Goal: Browse casually

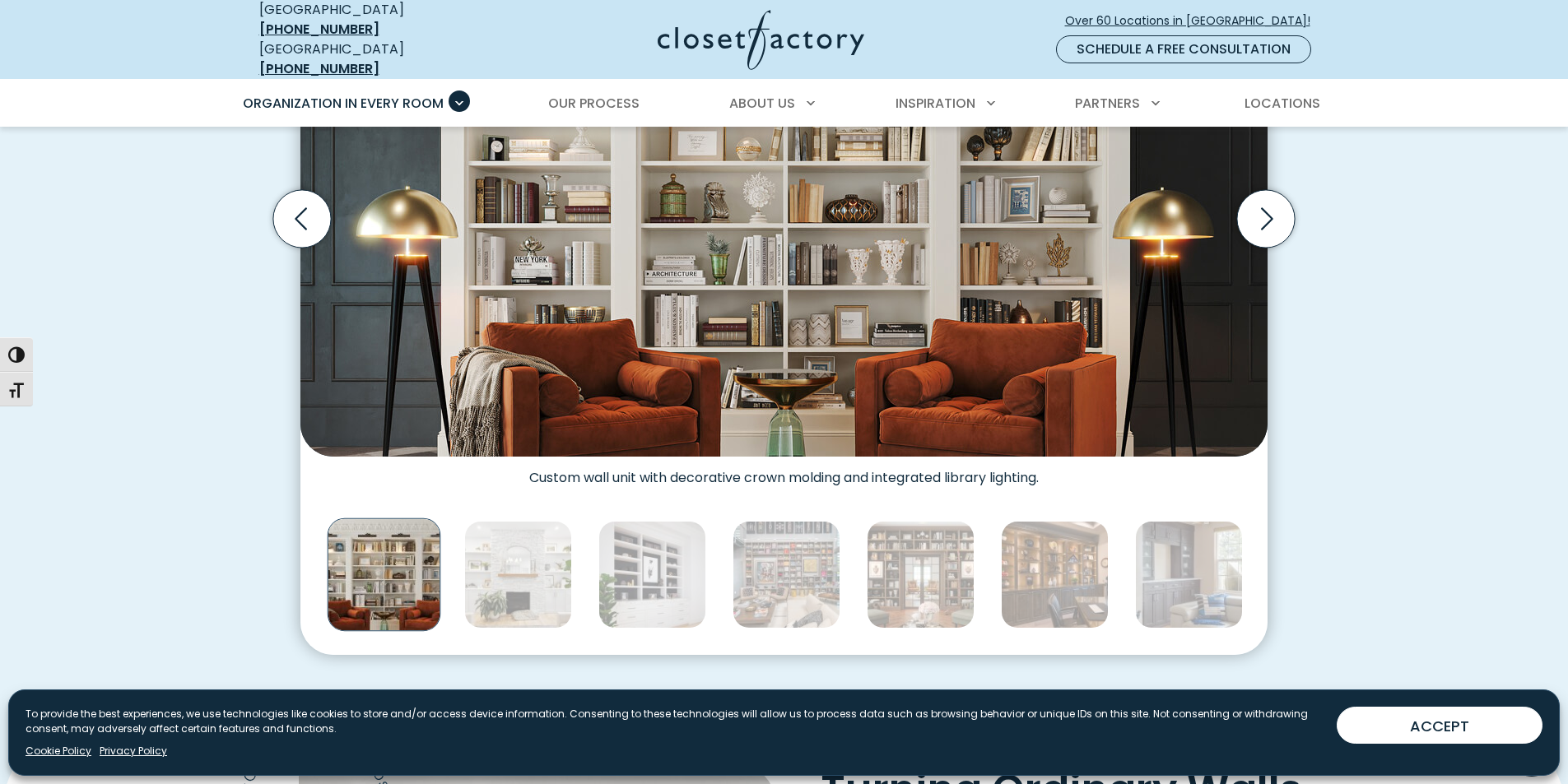
scroll to position [575, 0]
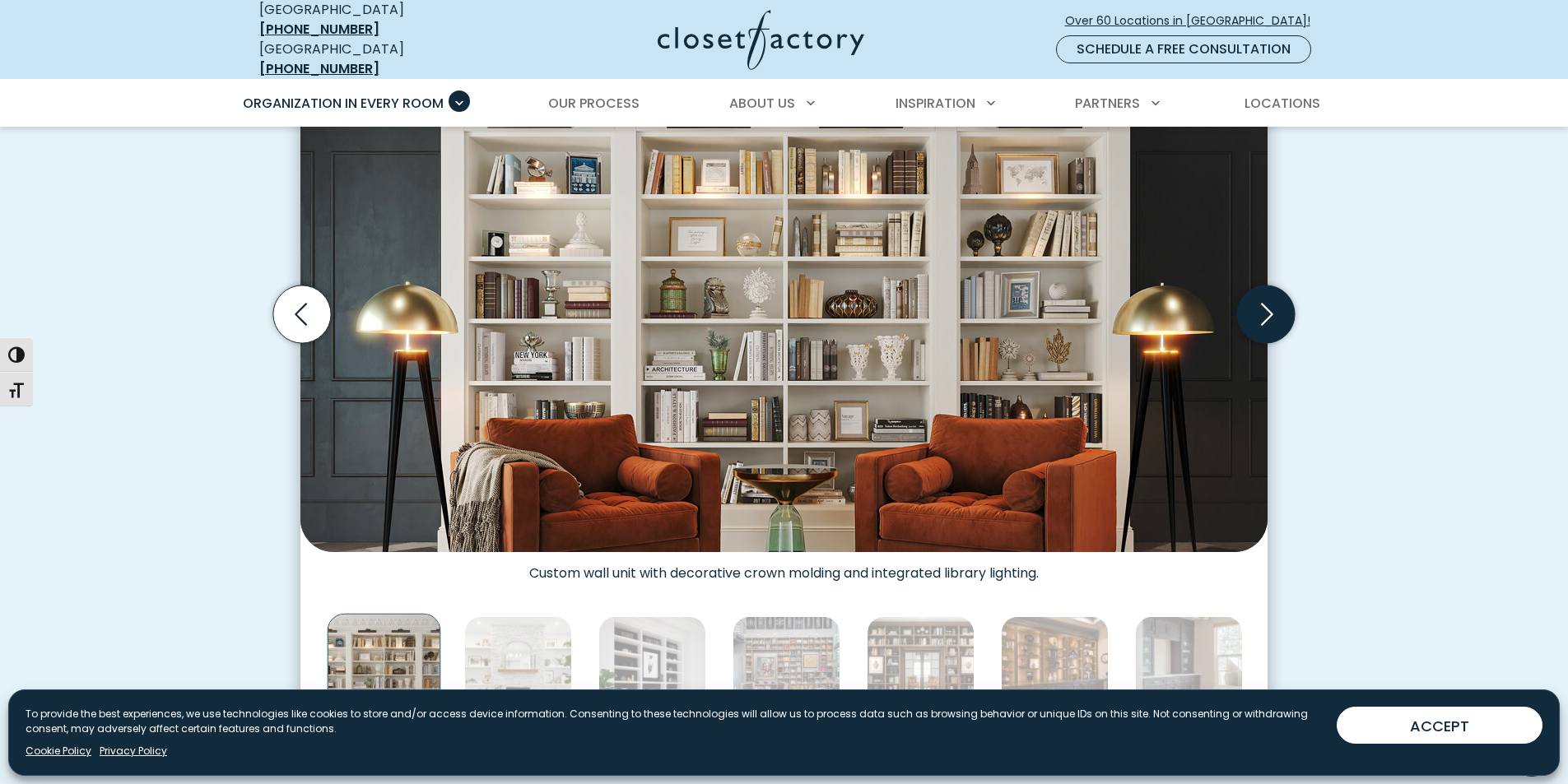
click at [1288, 325] on icon "Next slide" at bounding box center [1266, 314] width 71 height 71
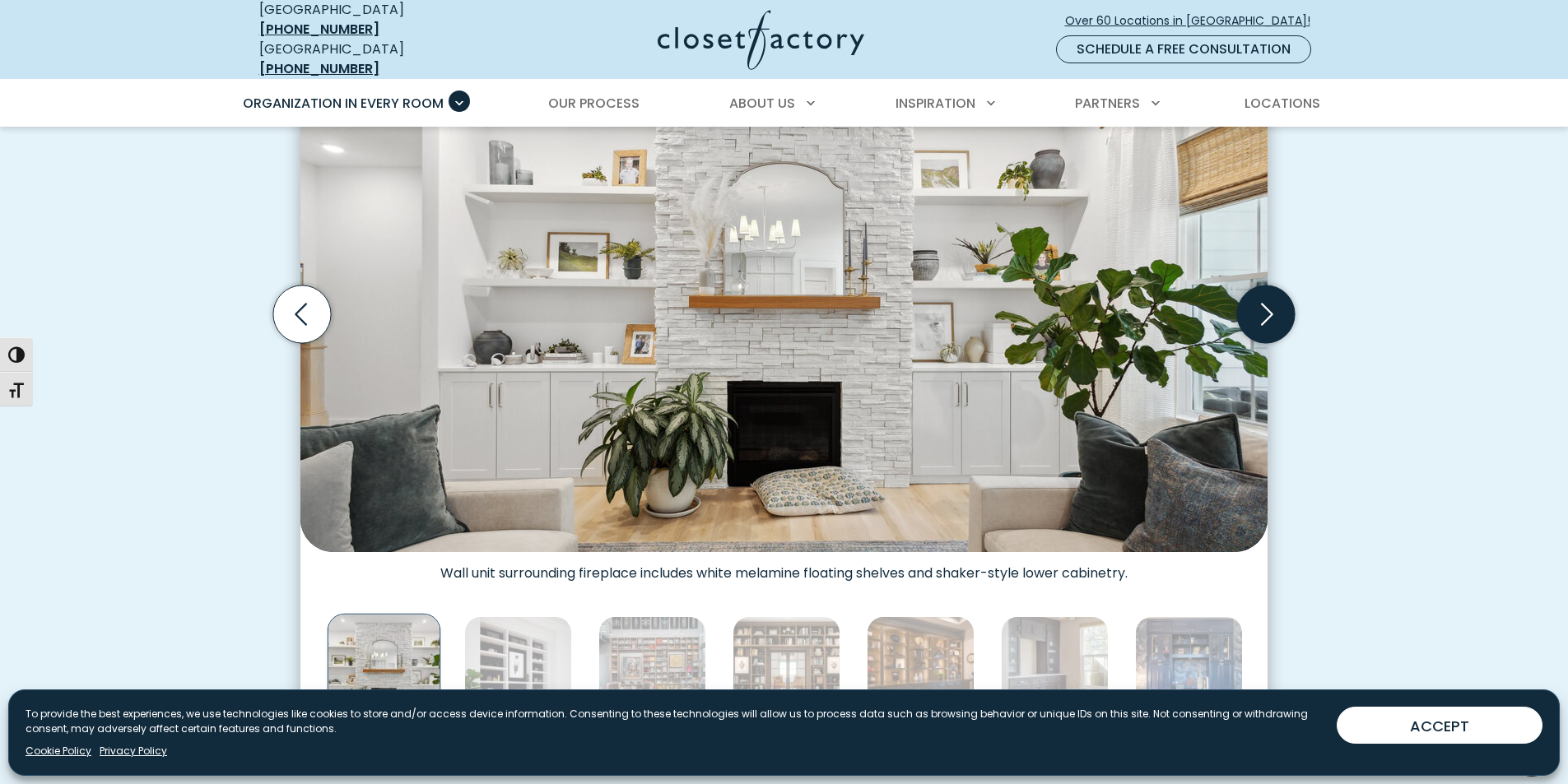
click at [1274, 311] on icon "Next slide" at bounding box center [1266, 314] width 57 height 57
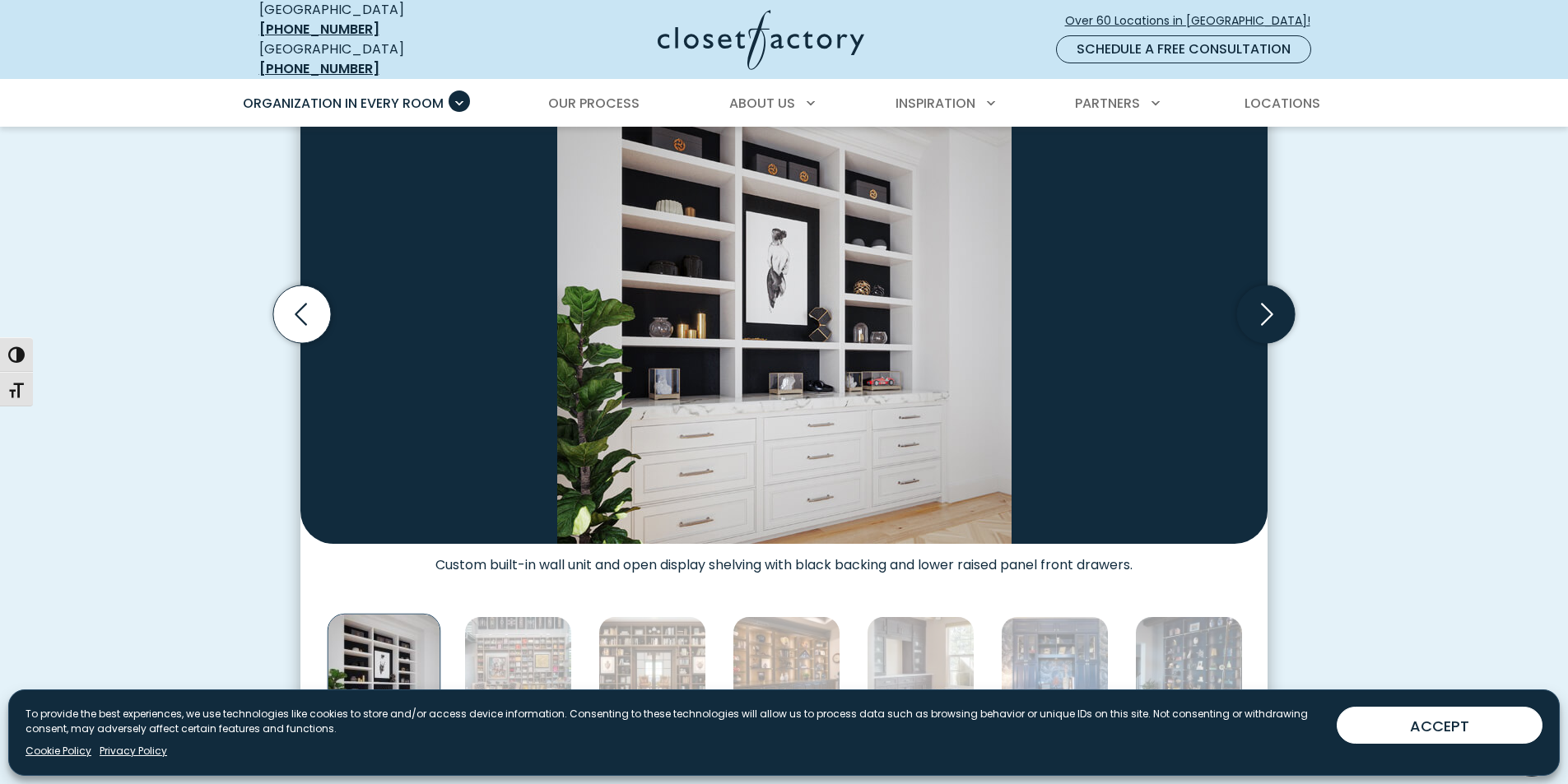
click at [1274, 311] on icon "Next slide" at bounding box center [1266, 314] width 57 height 57
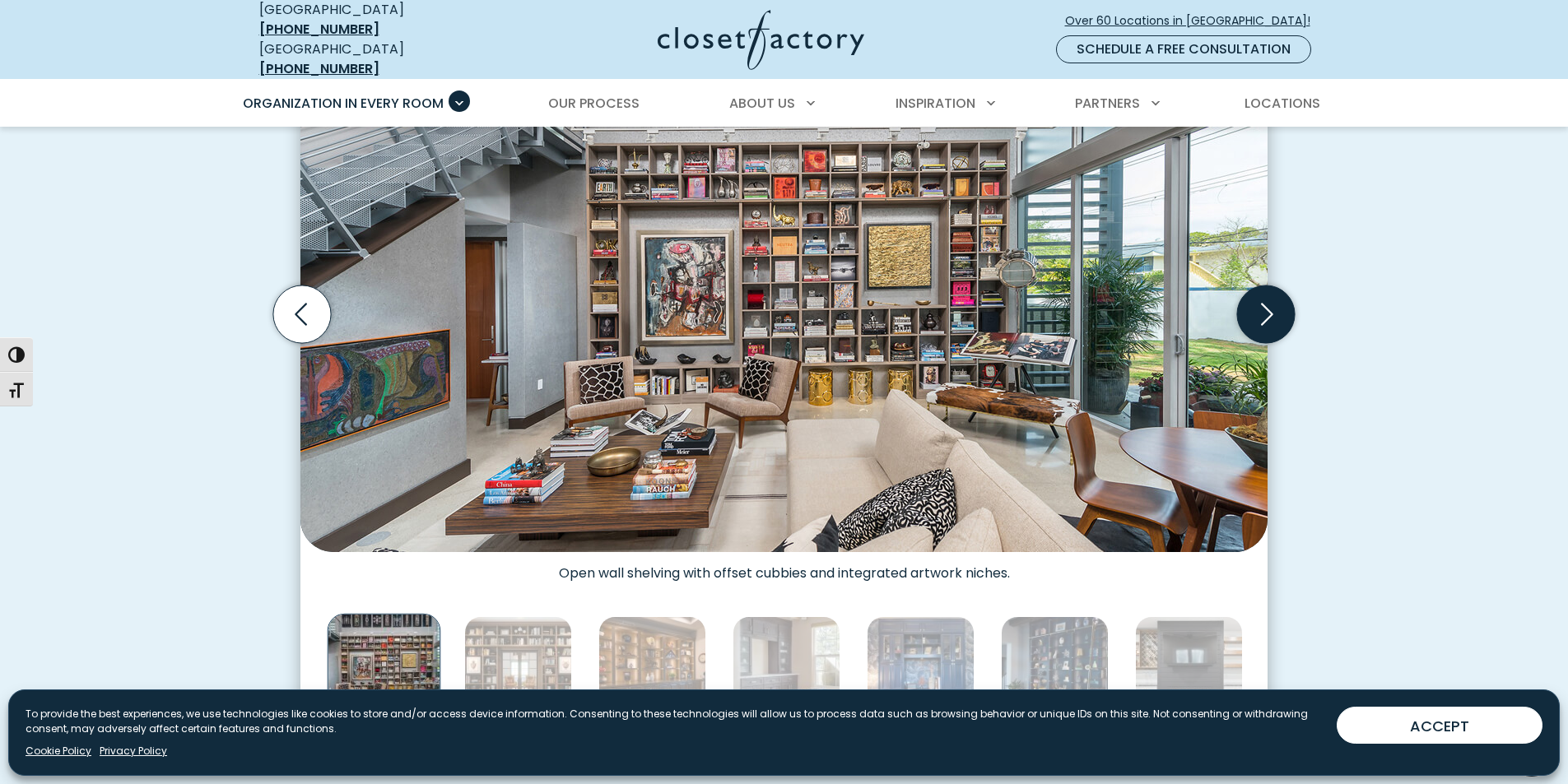
click at [1274, 311] on icon "Next slide" at bounding box center [1266, 314] width 57 height 57
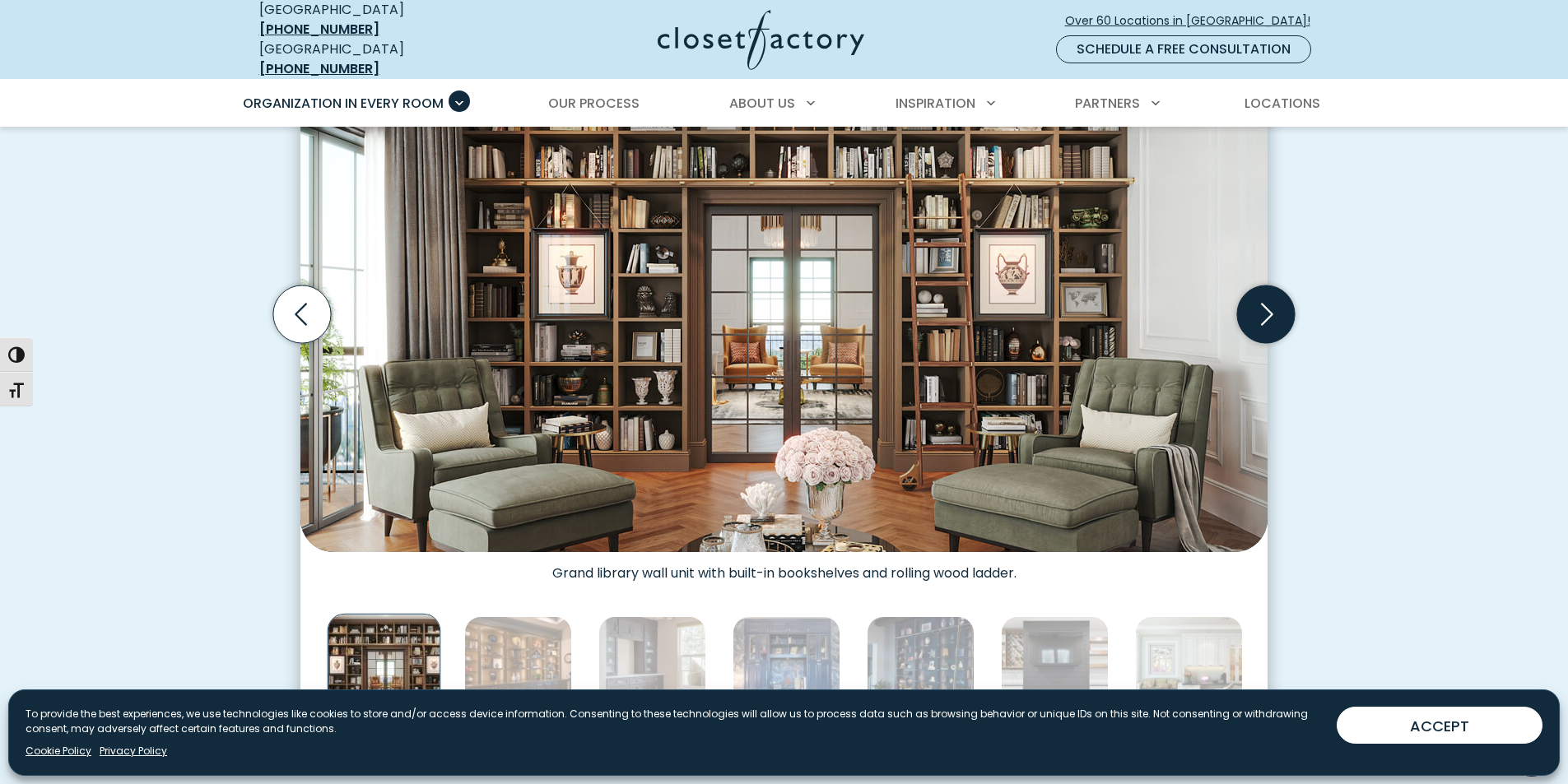
click at [1274, 311] on icon "Next slide" at bounding box center [1266, 314] width 57 height 57
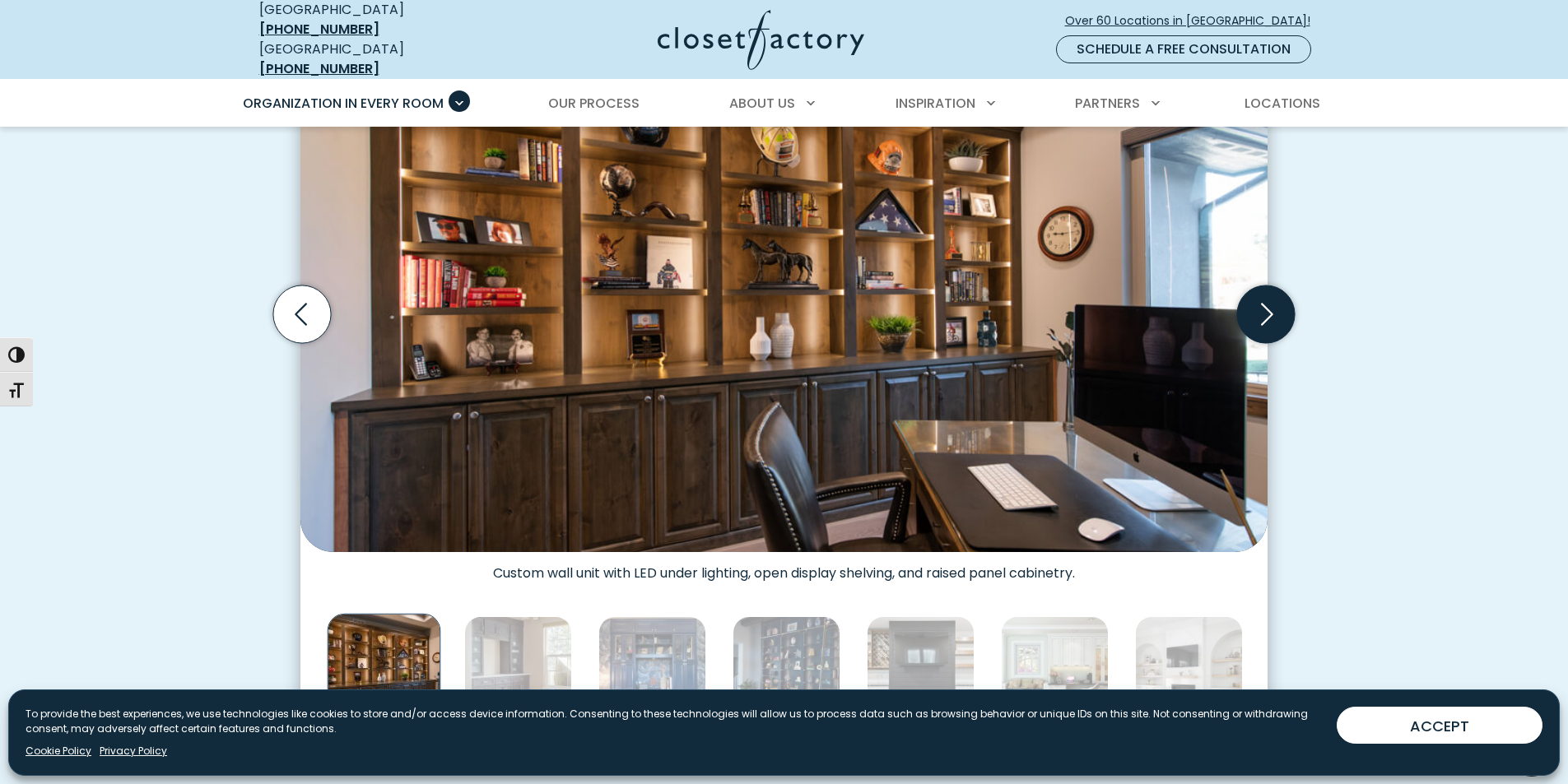
click at [1274, 311] on icon "Next slide" at bounding box center [1266, 314] width 57 height 57
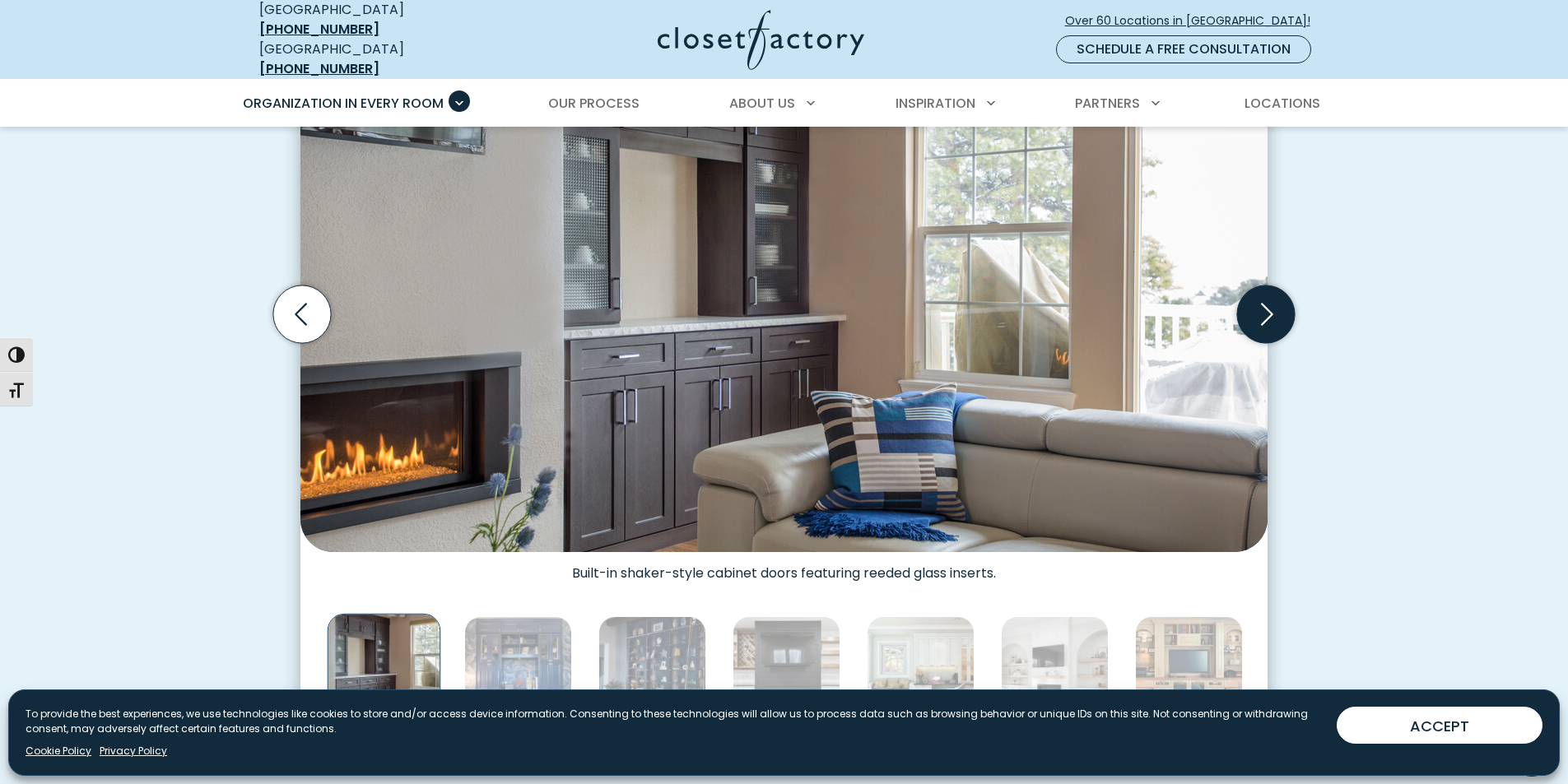
click at [1274, 311] on icon "Next slide" at bounding box center [1266, 314] width 57 height 57
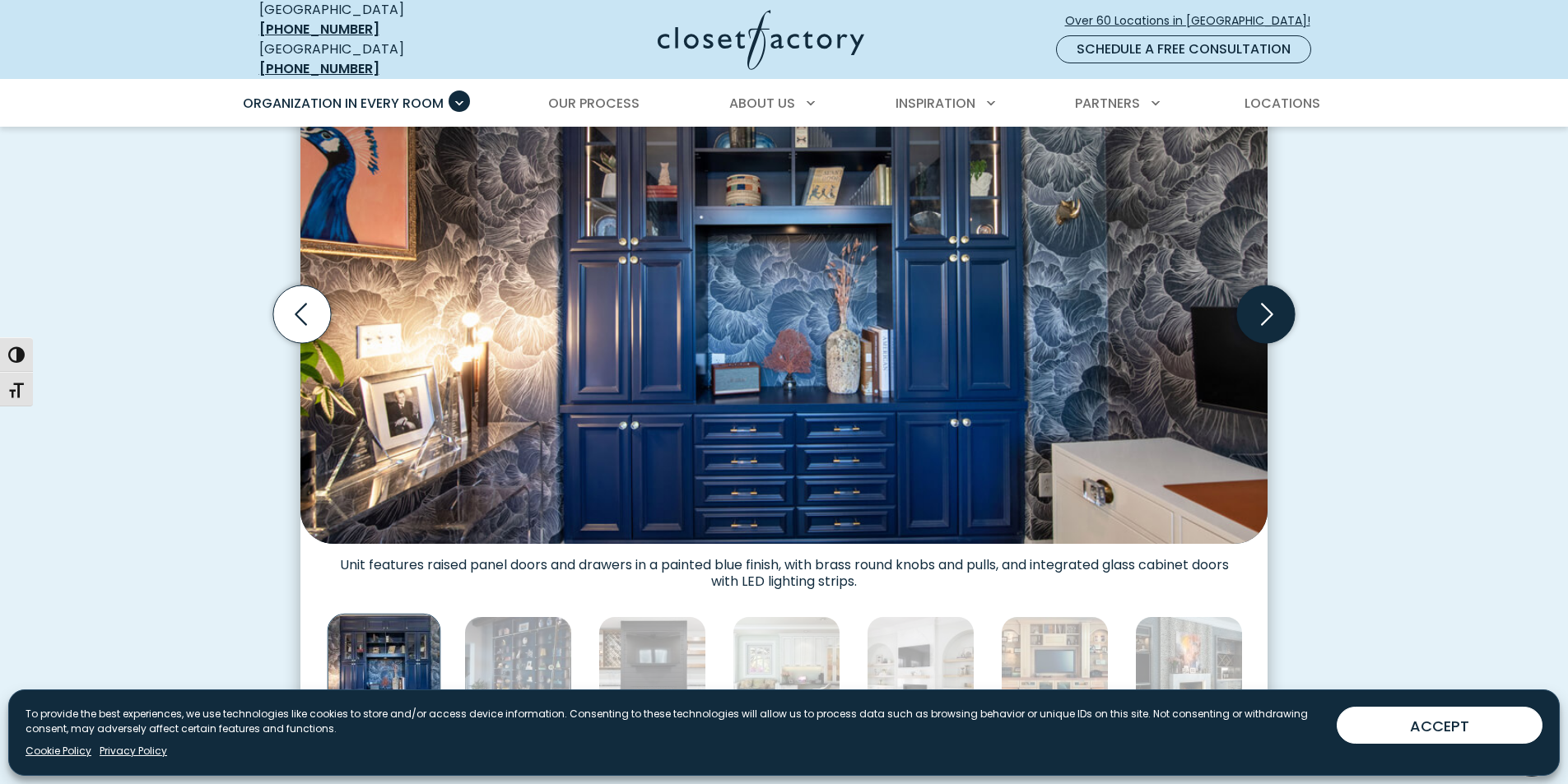
click at [1274, 311] on icon "Next slide" at bounding box center [1266, 314] width 57 height 57
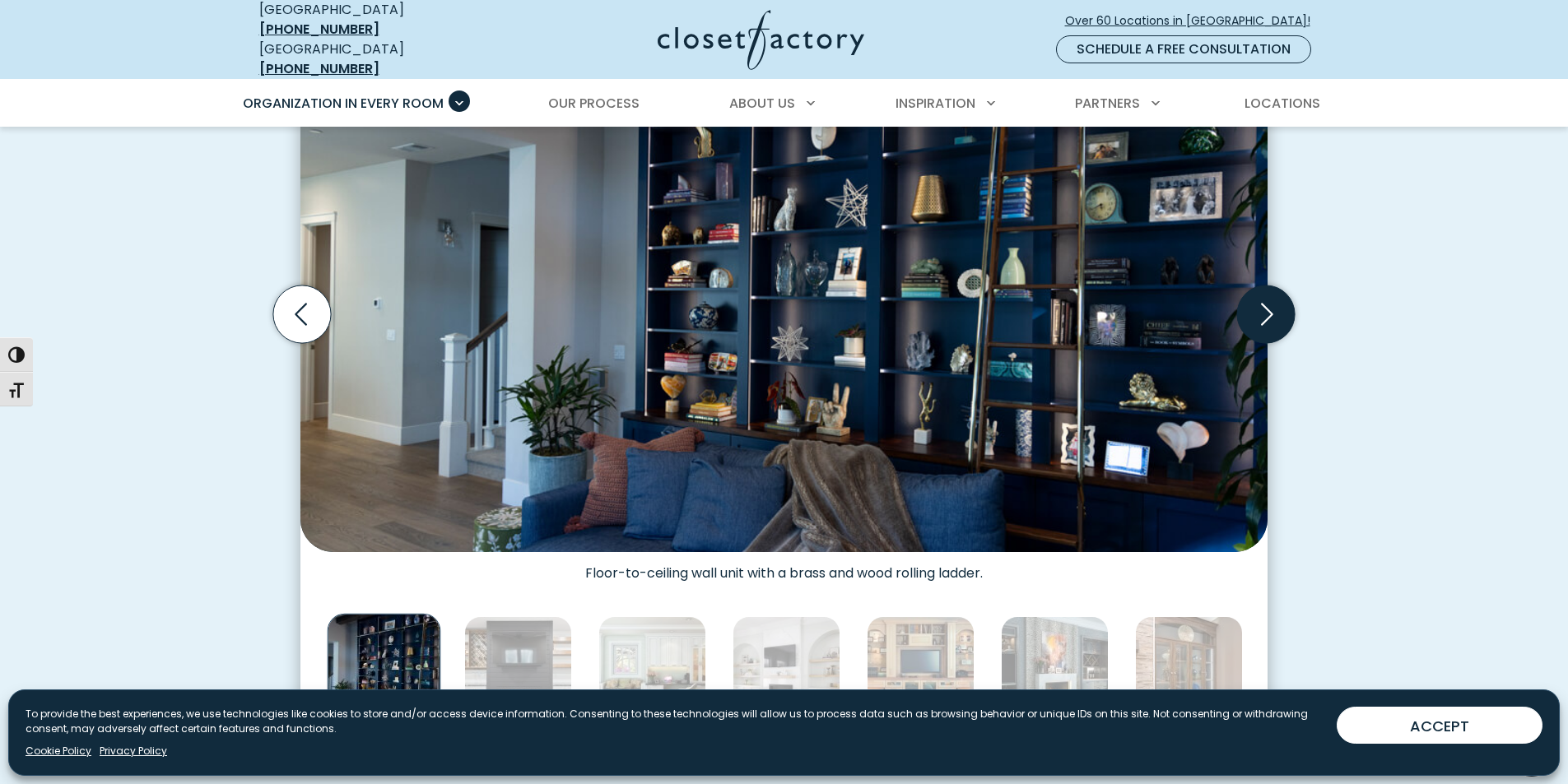
click at [1274, 311] on icon "Next slide" at bounding box center [1266, 314] width 57 height 57
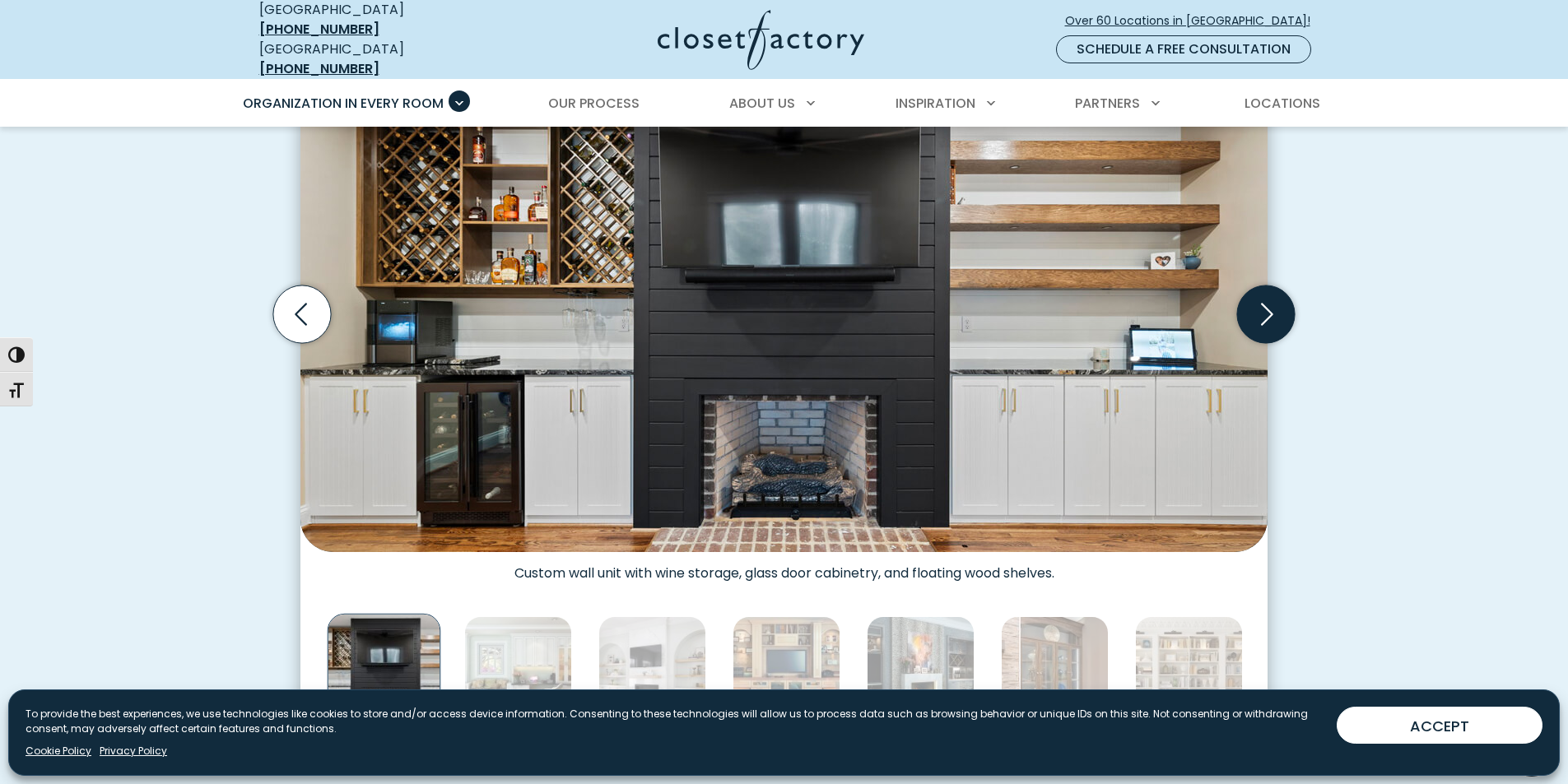
click at [1274, 311] on icon "Next slide" at bounding box center [1266, 314] width 57 height 57
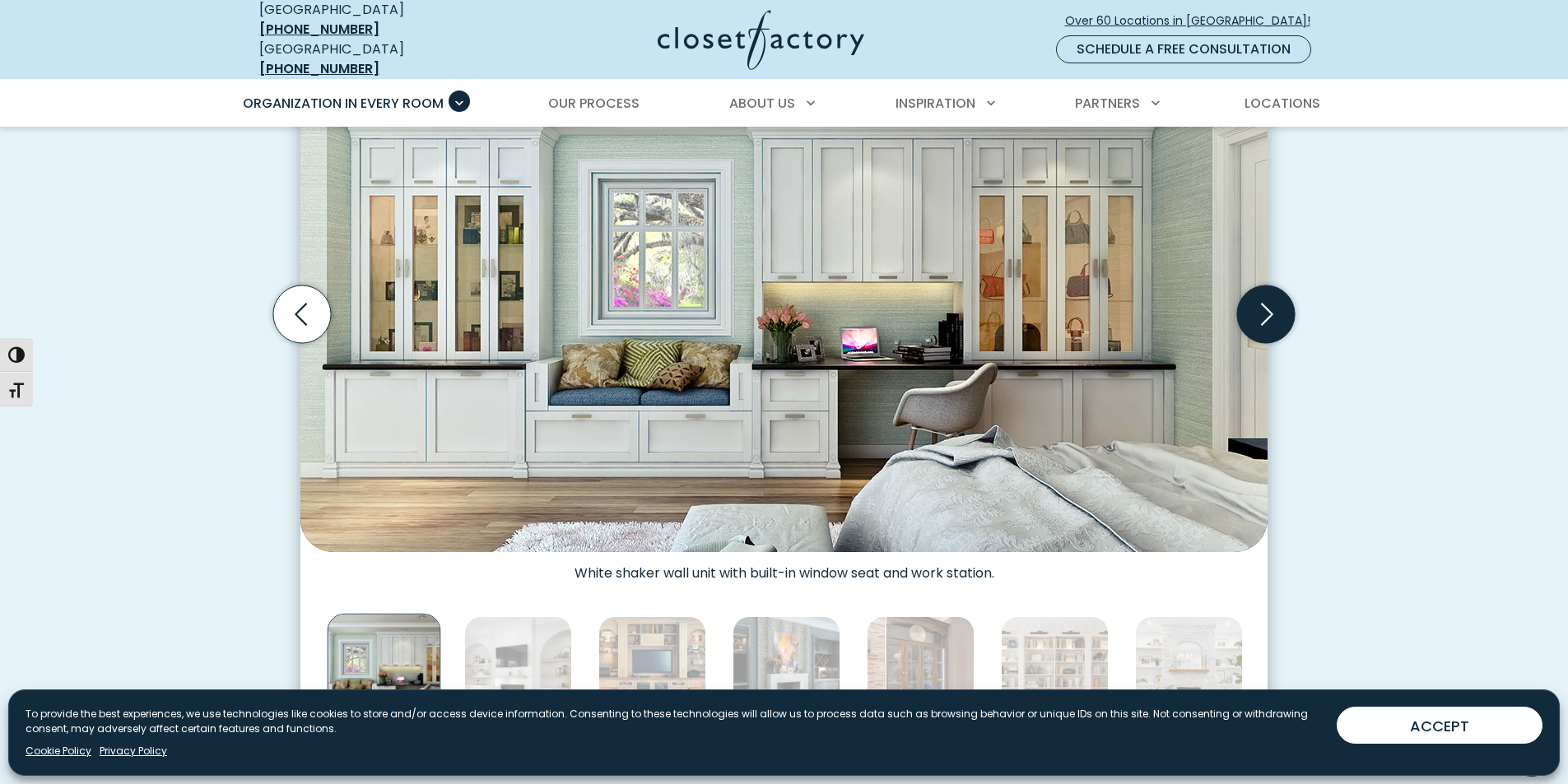
click at [1274, 311] on icon "Next slide" at bounding box center [1266, 314] width 57 height 57
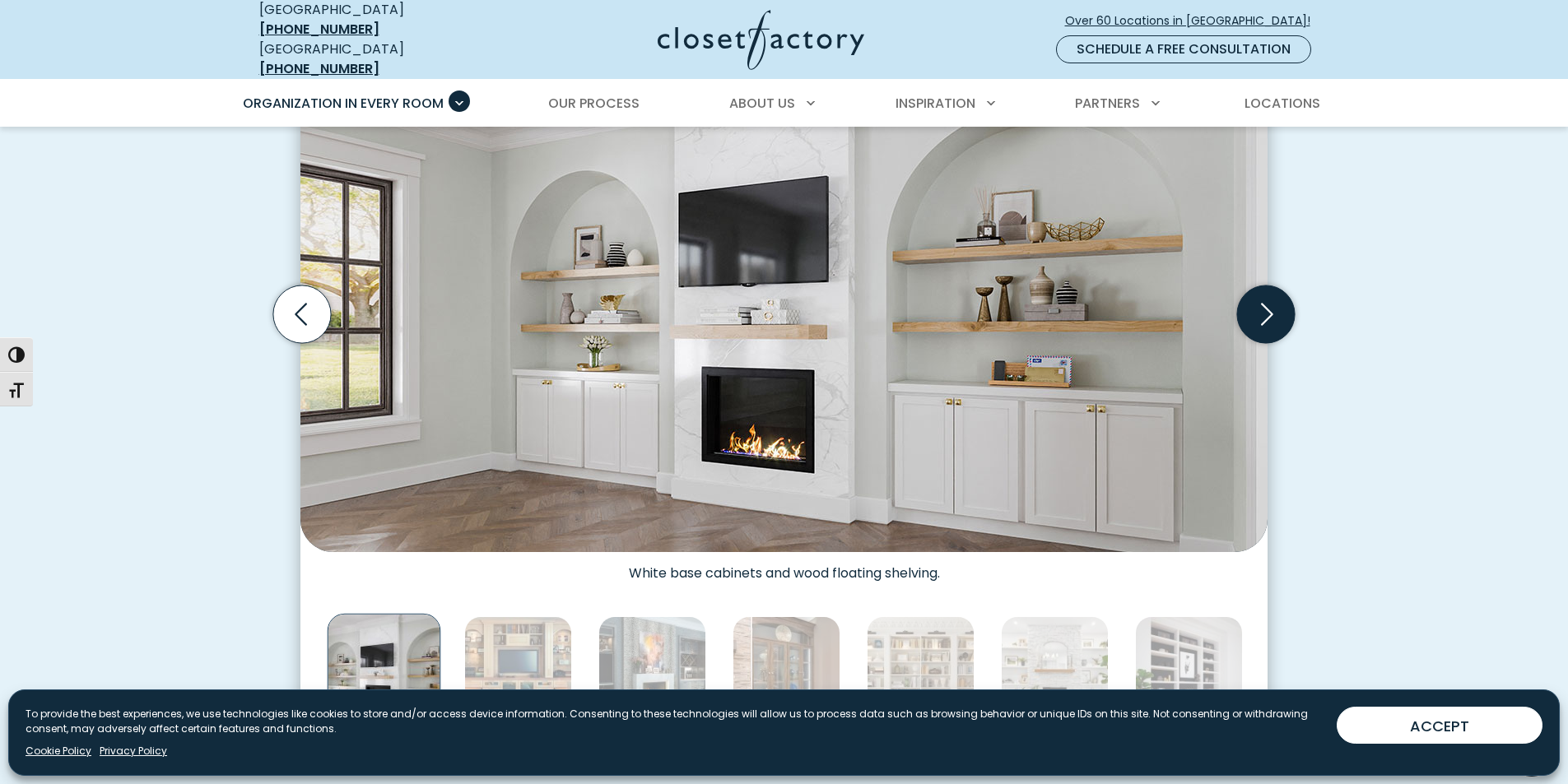
click at [1279, 306] on icon "Next slide" at bounding box center [1266, 314] width 57 height 57
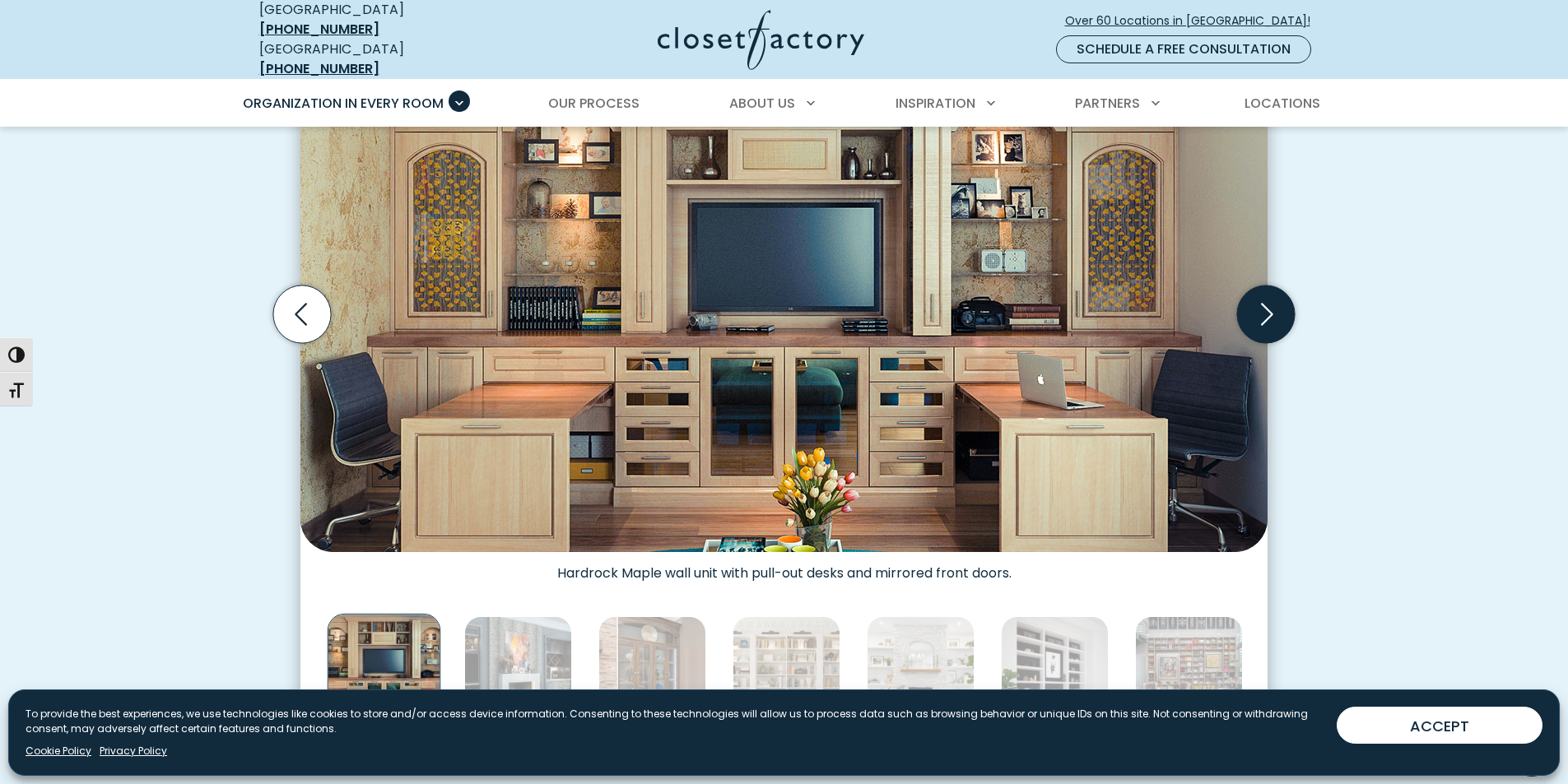
click at [1278, 307] on icon "Next slide" at bounding box center [1266, 314] width 57 height 57
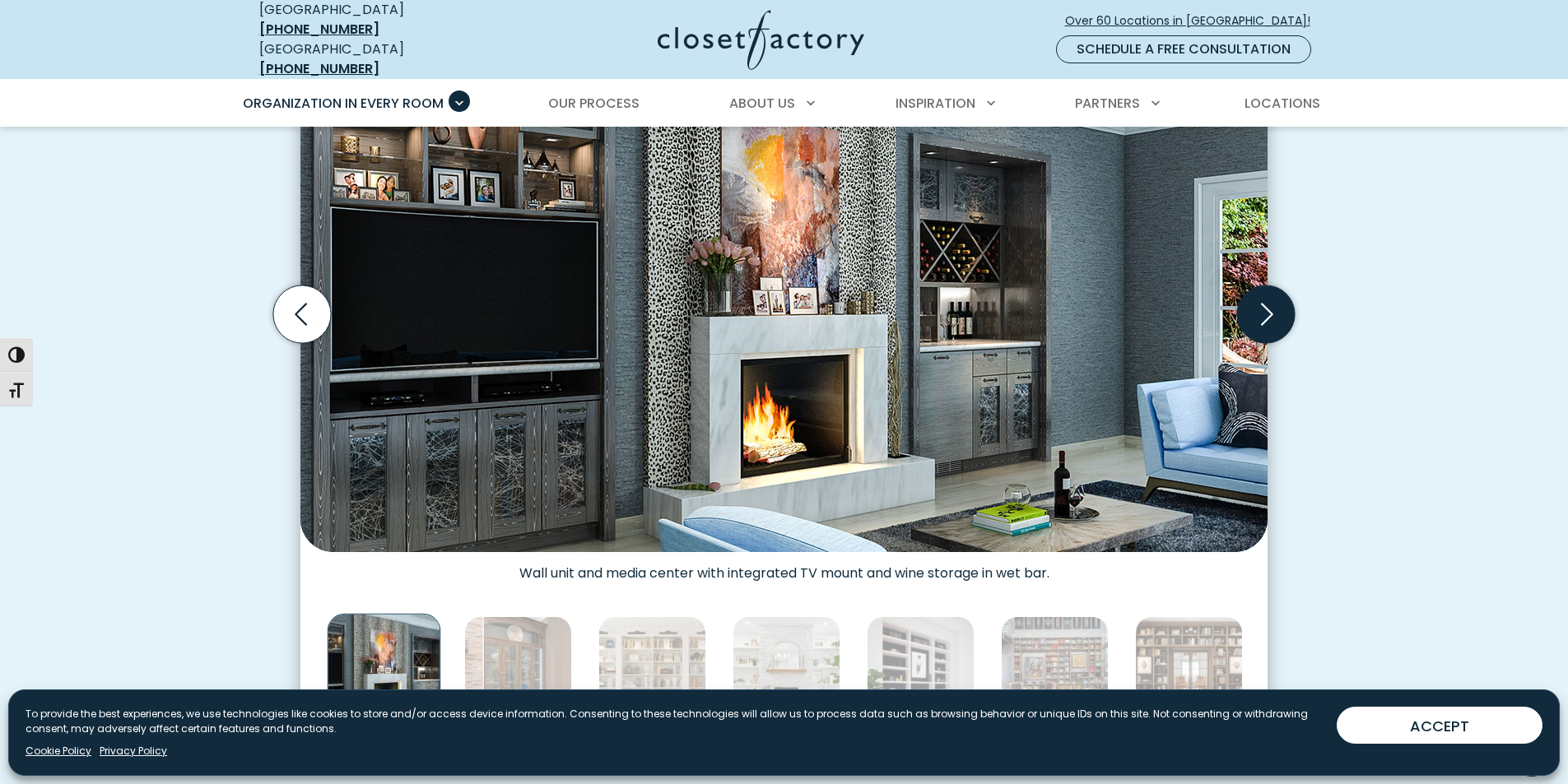
click at [1278, 307] on icon "Next slide" at bounding box center [1266, 314] width 57 height 57
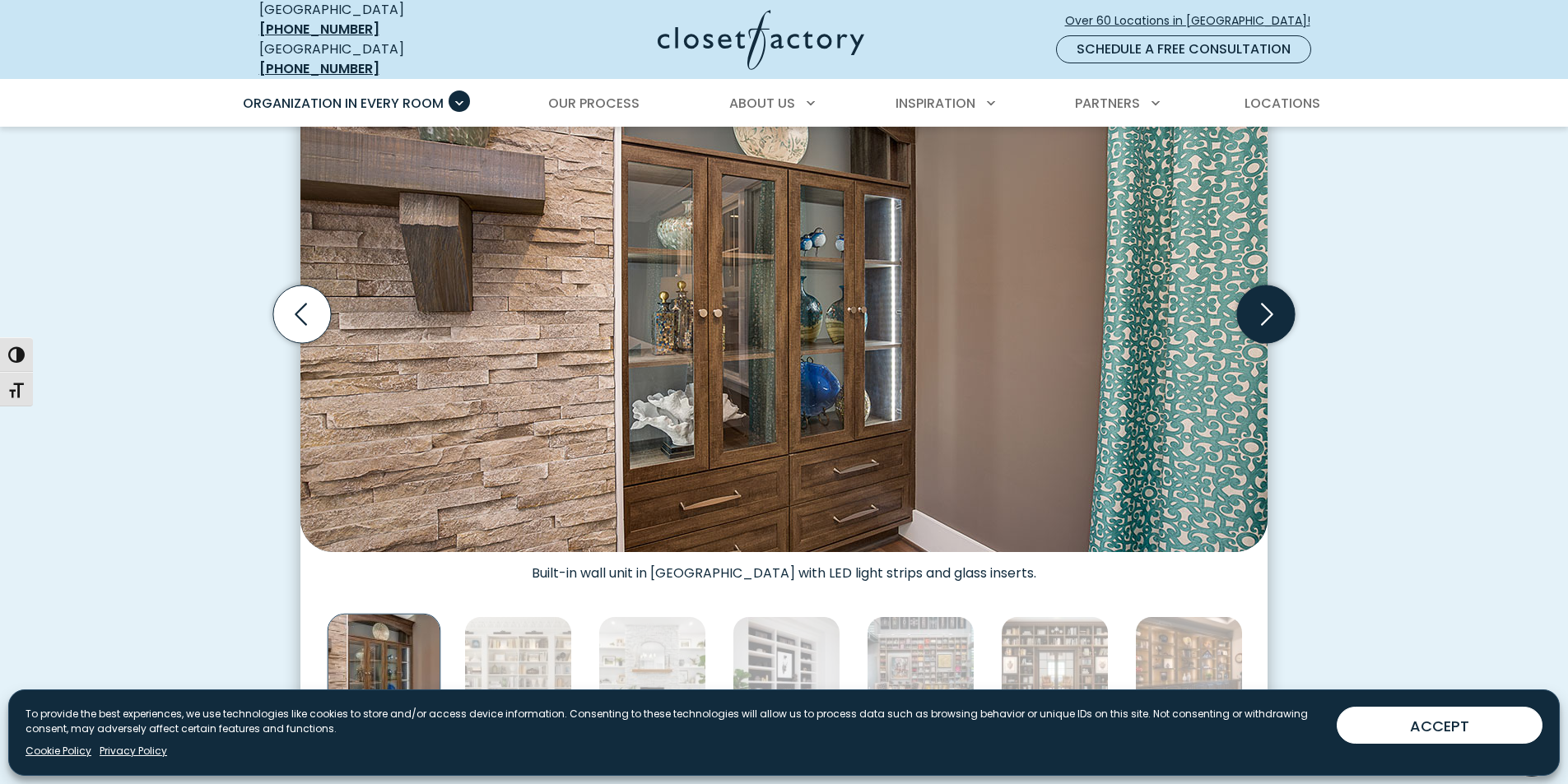
click at [1278, 307] on icon "Next slide" at bounding box center [1266, 314] width 57 height 57
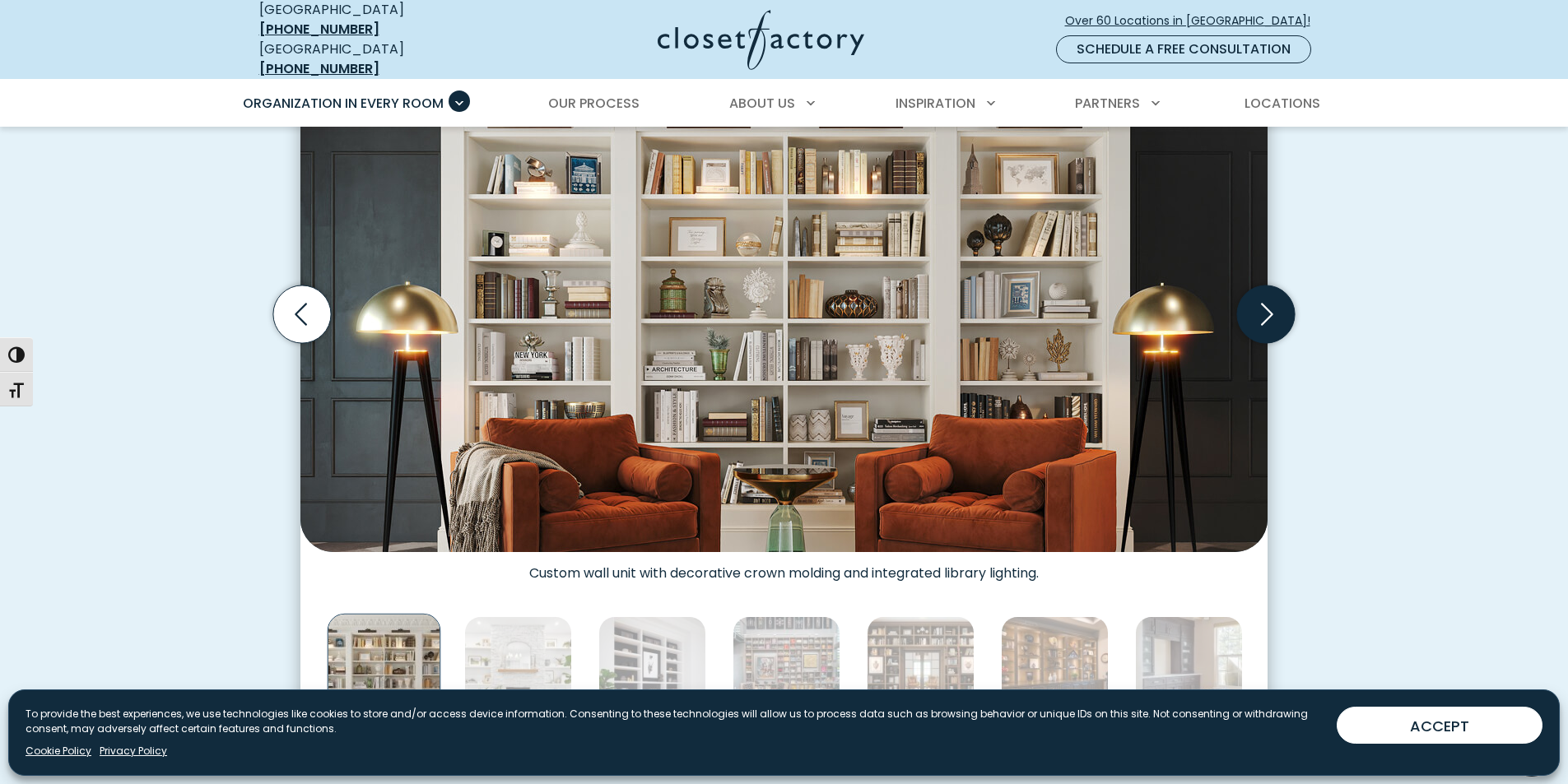
click at [1278, 307] on icon "Next slide" at bounding box center [1266, 314] width 57 height 57
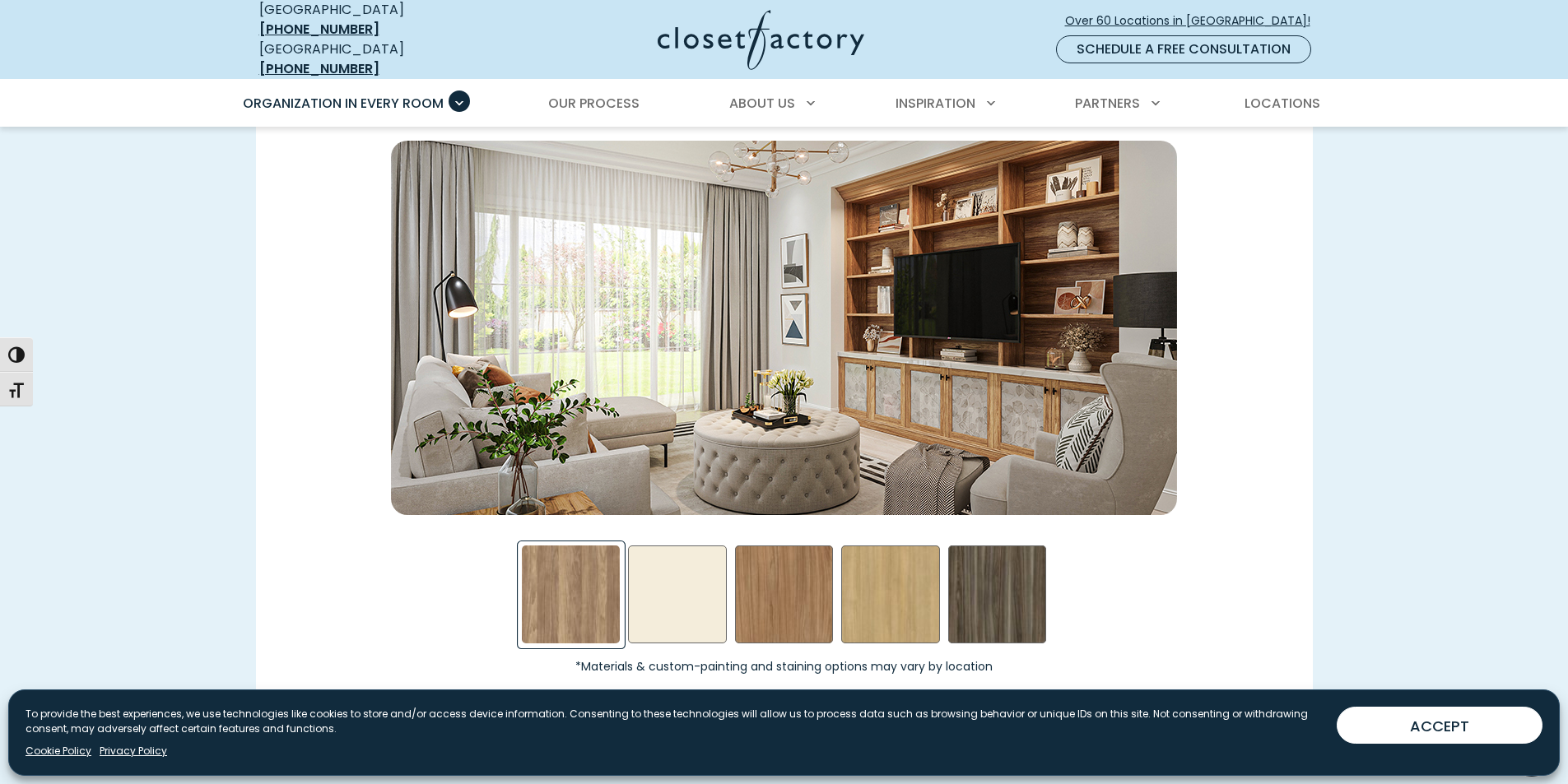
scroll to position [2304, 0]
